Goal: Register for event/course

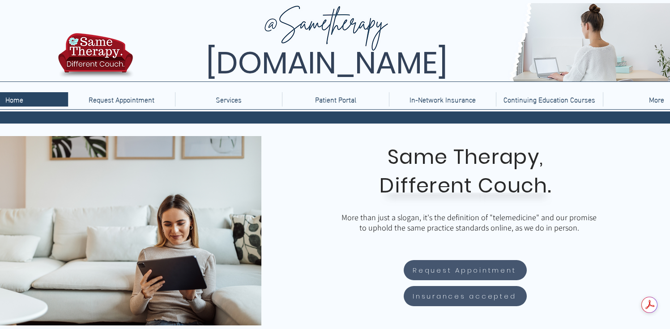
scroll to position [0, 791]
click at [546, 101] on p "Continuing Education Courses" at bounding box center [549, 99] width 101 height 14
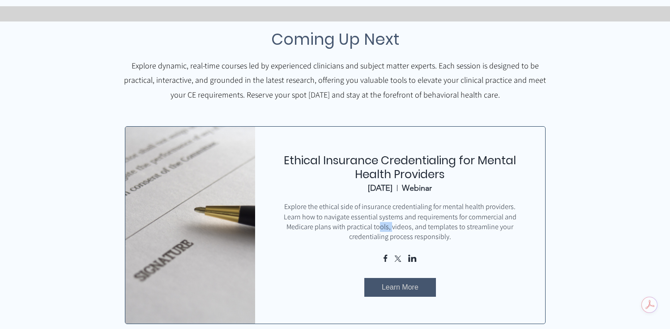
drag, startPoint x: 392, startPoint y: 228, endPoint x: 332, endPoint y: 213, distance: 62.8
click at [380, 228] on div "Explore the ethical side of insurance credentialing for mental health providers…" at bounding box center [400, 222] width 236 height 40
drag, startPoint x: 285, startPoint y: 205, endPoint x: 451, endPoint y: 243, distance: 170.7
click at [451, 242] on div "Explore the ethical side of insurance credentialing for mental health providers…" at bounding box center [400, 222] width 236 height 40
copy div "Explore the ethical side of insurance credentialing for mental health providers…"
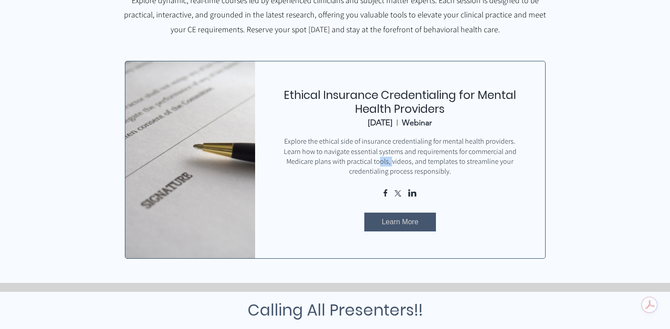
scroll to position [317, 0]
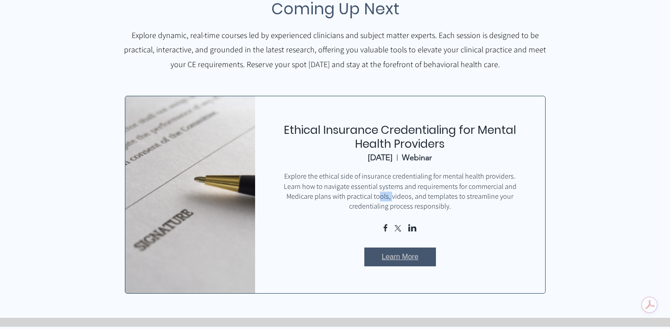
click at [403, 253] on span "Learn More" at bounding box center [400, 257] width 37 height 10
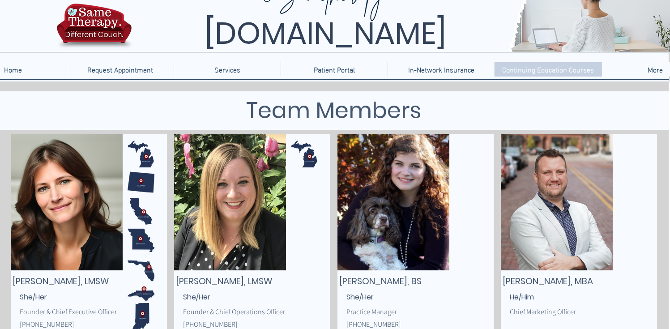
scroll to position [0, 1]
